Goal: Task Accomplishment & Management: Use online tool/utility

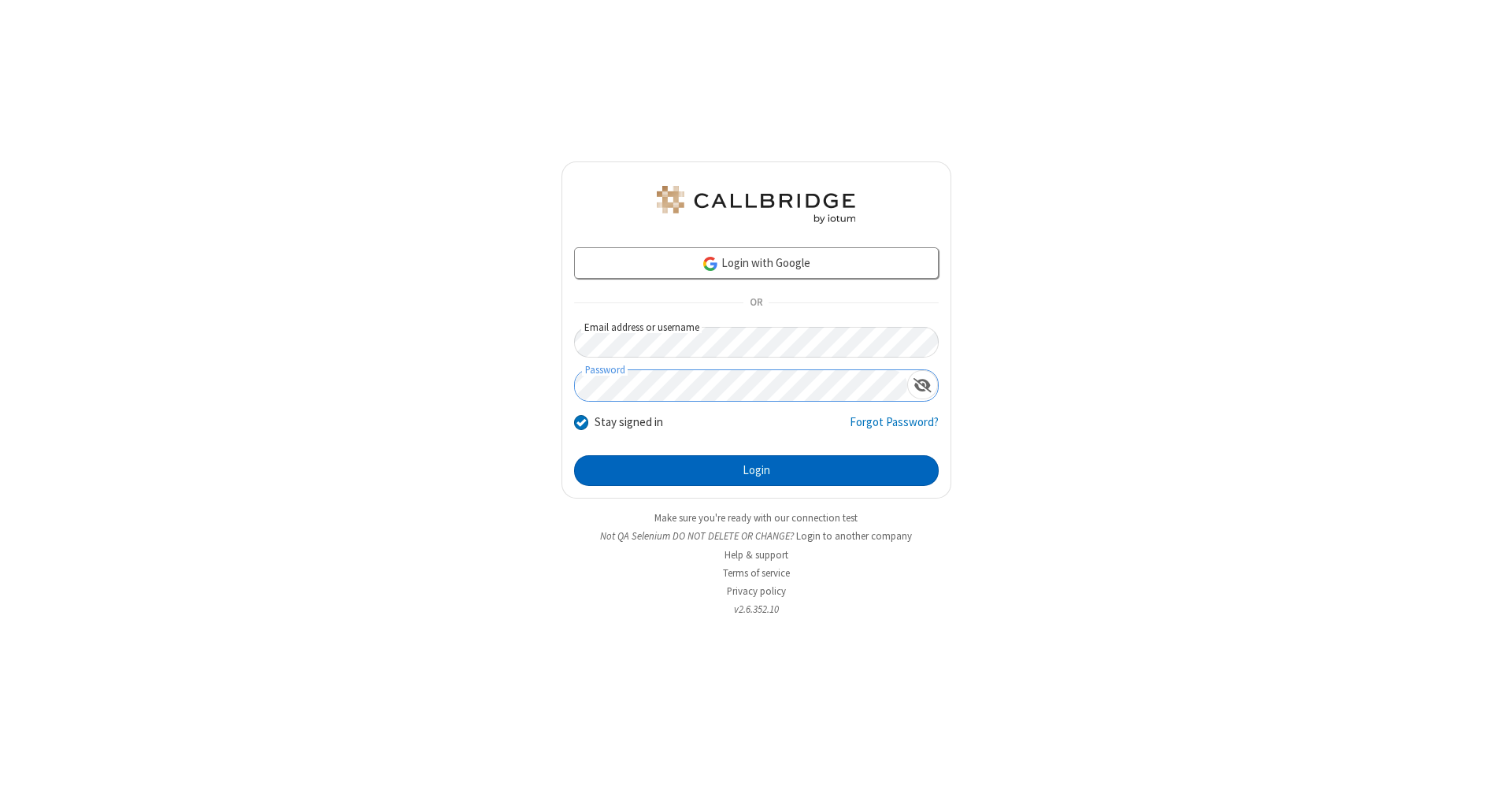
click at [756, 471] on button "Login" at bounding box center [756, 470] width 364 height 31
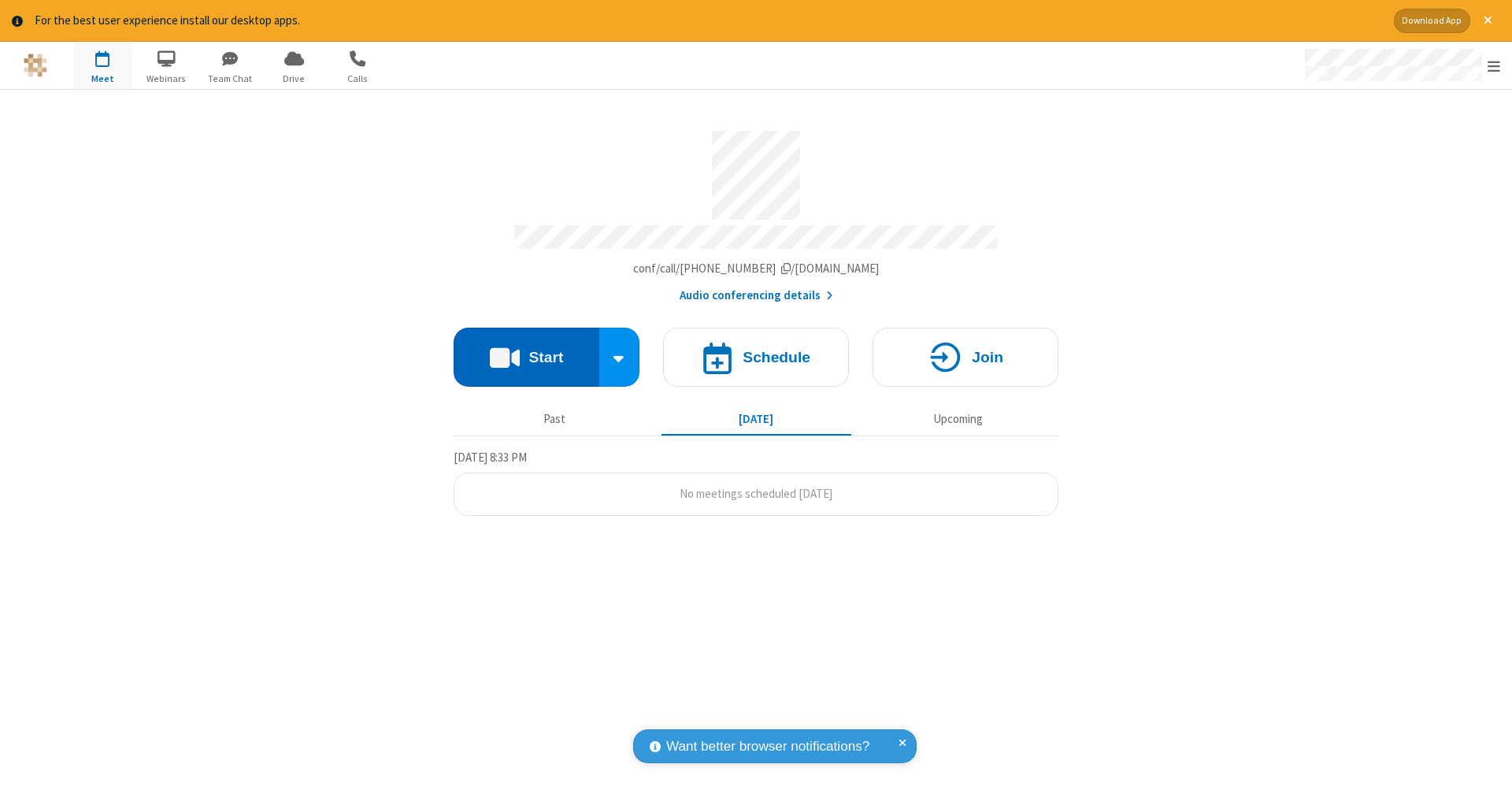
click at [526, 348] on button "Start" at bounding box center [526, 357] width 146 height 59
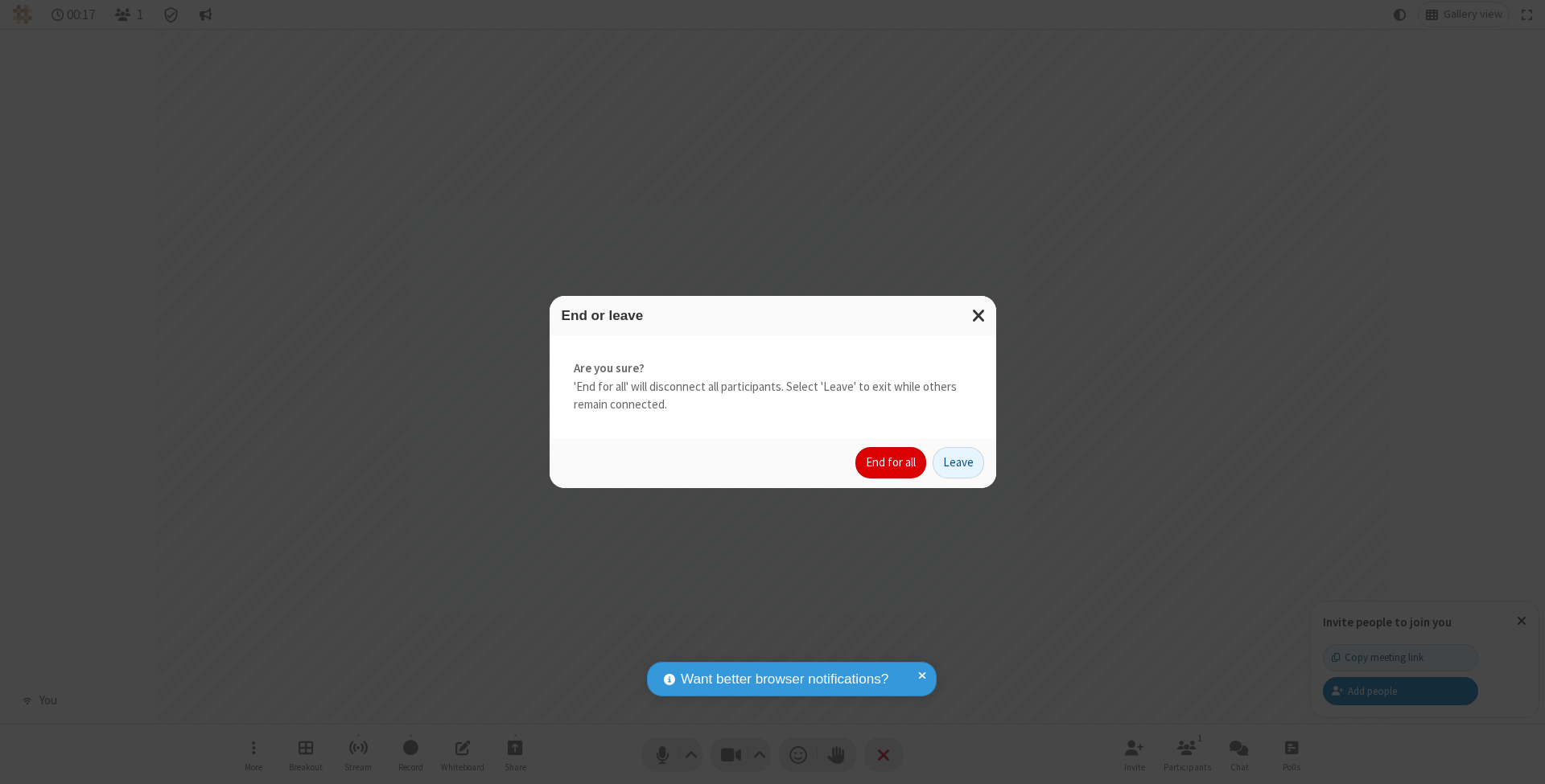
click at [892, 462] on button "End for all" at bounding box center [891, 463] width 71 height 32
